Goal: Use online tool/utility: Utilize a website feature to perform a specific function

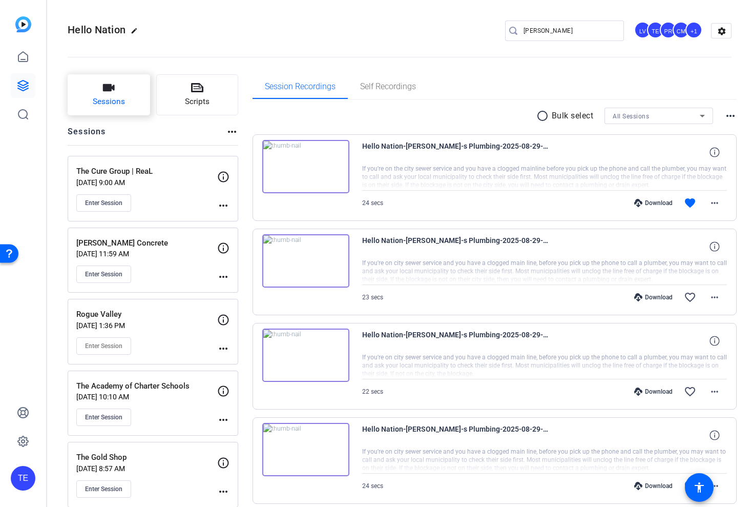
click at [103, 90] on icon "button" at bounding box center [109, 87] width 12 height 7
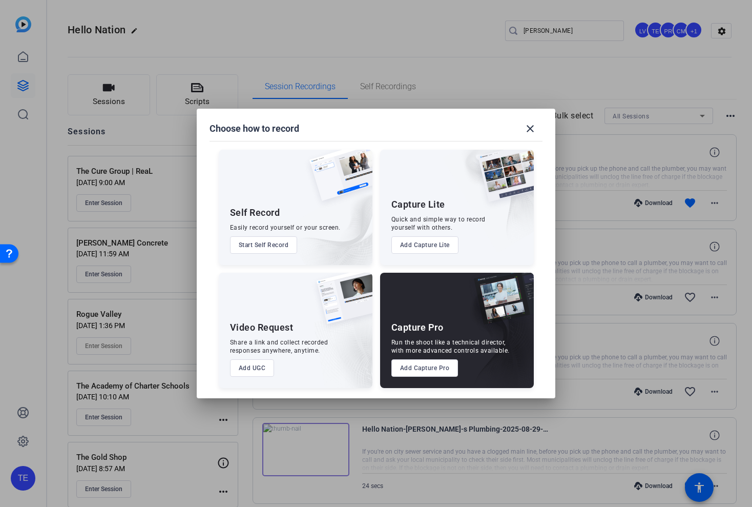
click at [414, 367] on button "Add Capture Pro" at bounding box center [425, 367] width 67 height 17
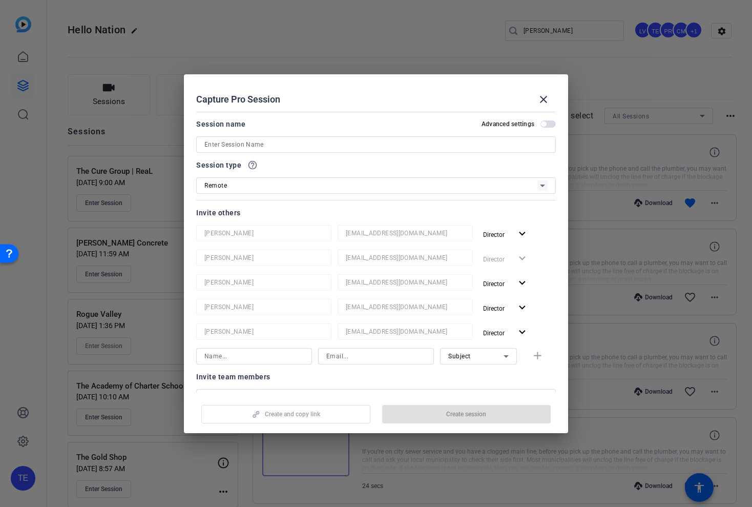
click at [268, 150] on div at bounding box center [375, 144] width 343 height 16
paste input "Ace Handyman Services"
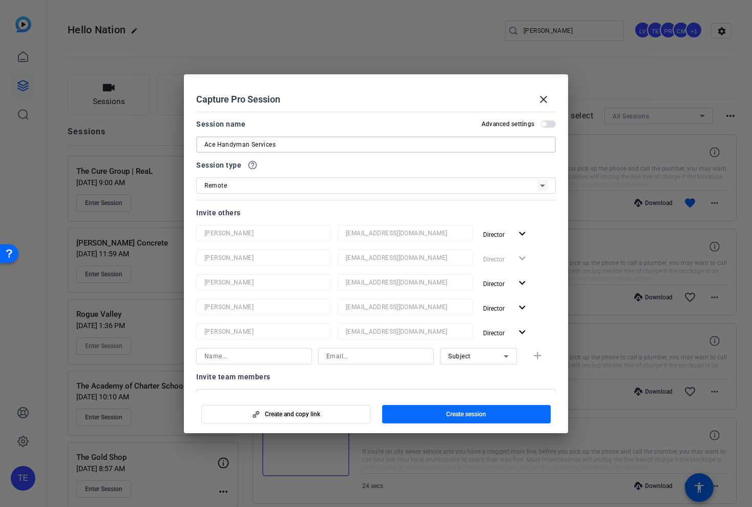
type input "Ace Handyman Services"
click at [438, 409] on span "button" at bounding box center [466, 414] width 169 height 25
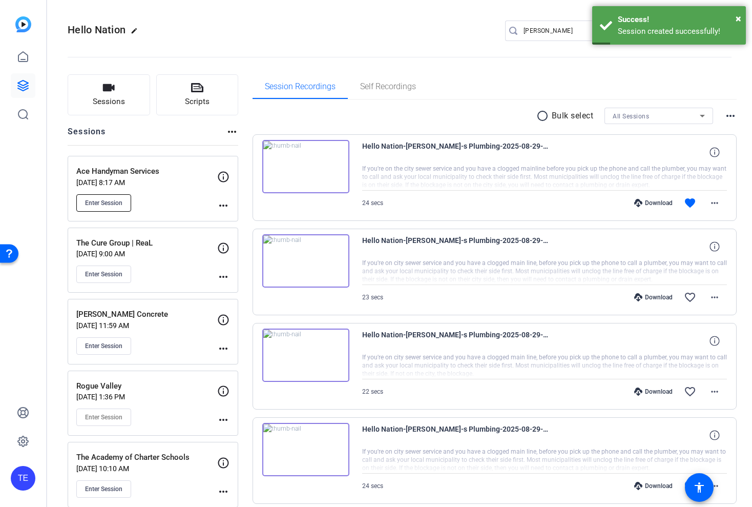
click at [115, 205] on span "Enter Session" at bounding box center [103, 203] width 37 height 8
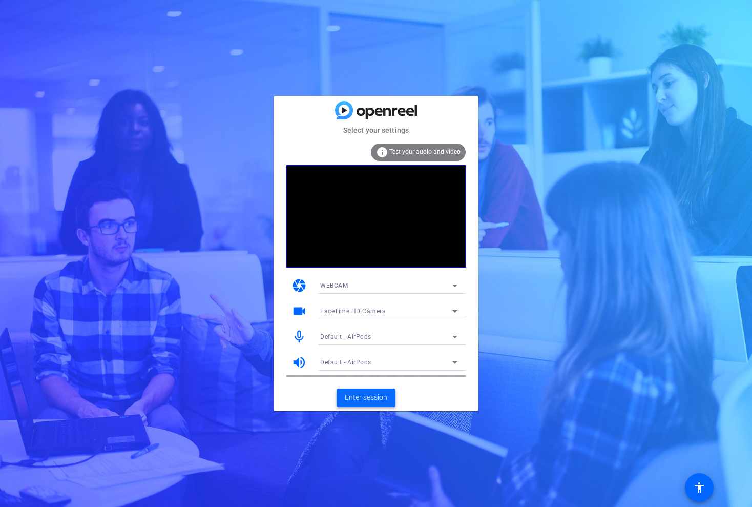
click at [365, 396] on span "Enter session" at bounding box center [366, 397] width 43 height 11
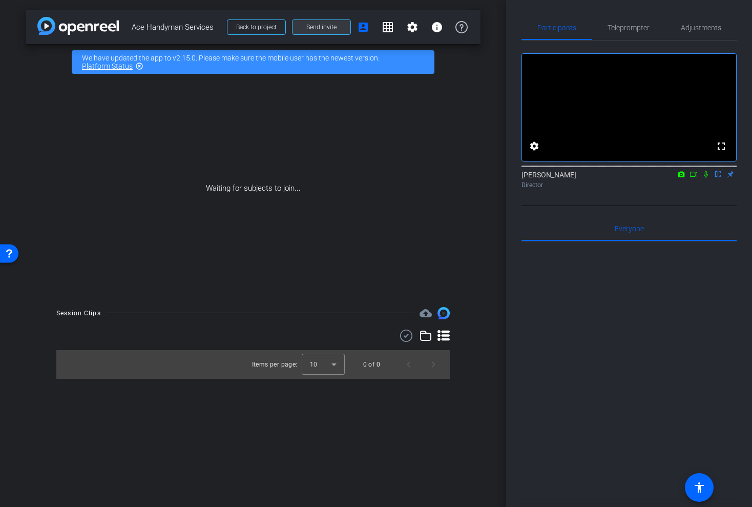
click at [350, 28] on span at bounding box center [322, 27] width 58 height 25
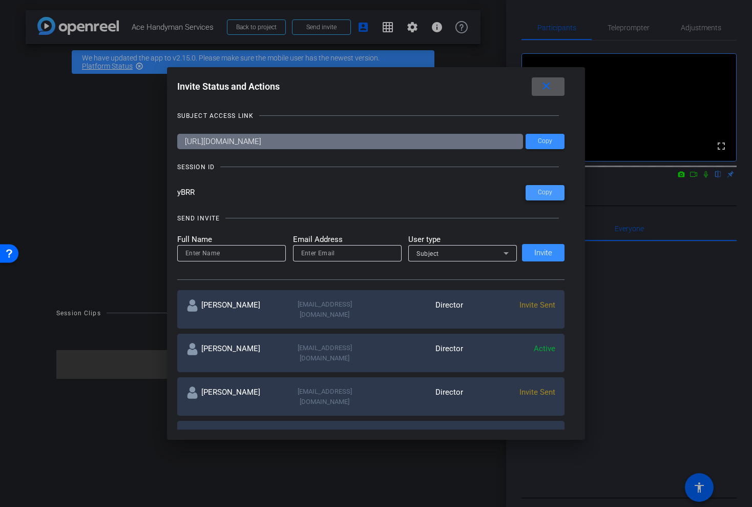
click at [552, 190] on span "Copy" at bounding box center [545, 193] width 14 height 8
